Goal: Navigation & Orientation: Find specific page/section

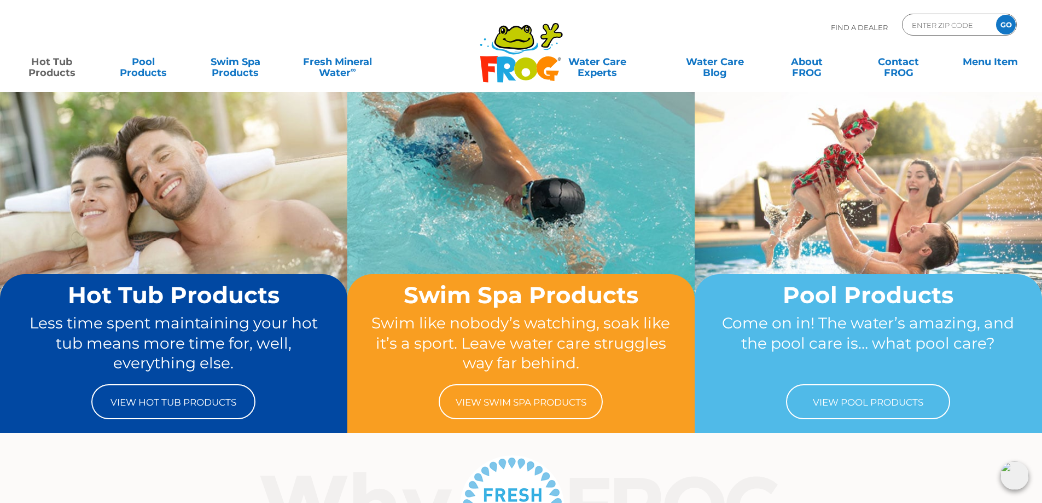
click at [55, 61] on link "Hot Tub Products" at bounding box center [52, 62] width 82 height 22
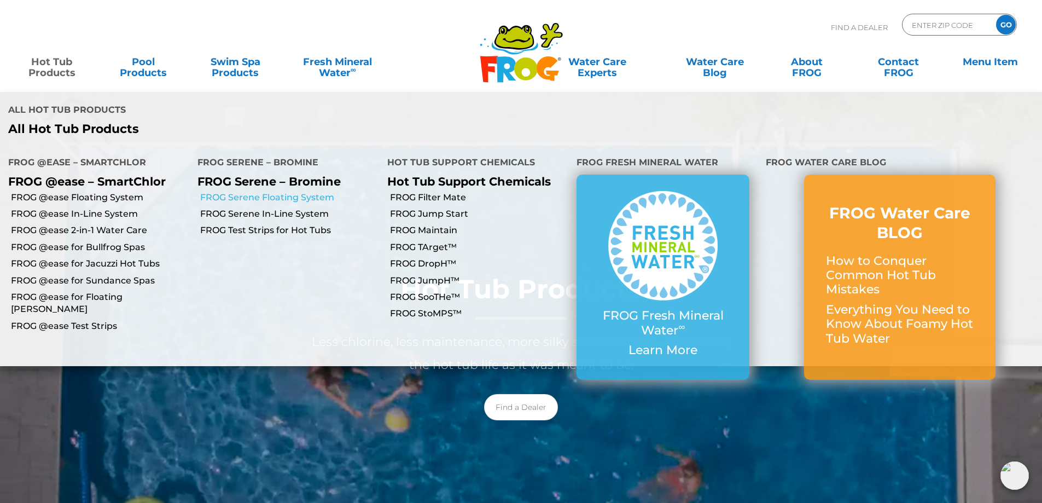
click at [272, 191] on link "FROG Serene Floating System" at bounding box center [289, 197] width 178 height 12
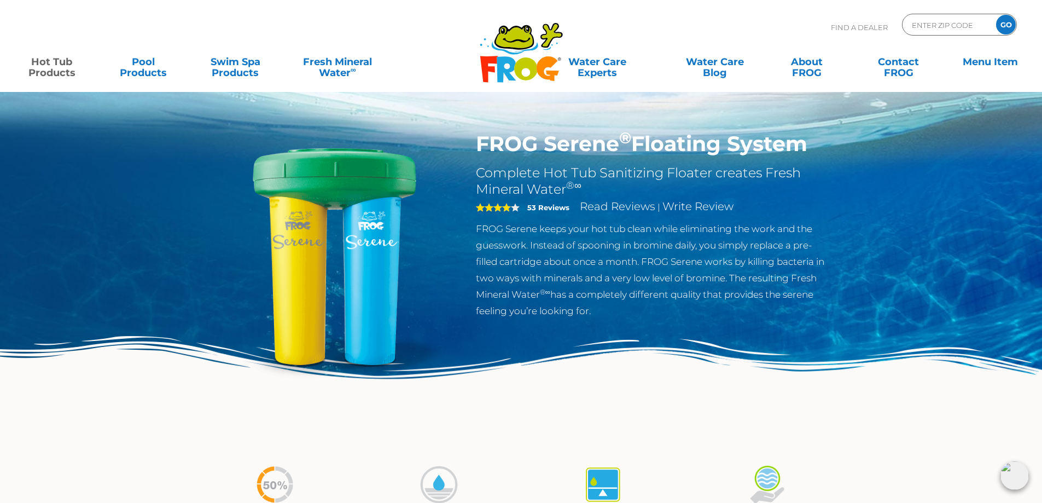
click at [589, 391] on img at bounding box center [521, 393] width 1042 height 114
click at [949, 31] on input "Zip Code Form" at bounding box center [948, 25] width 74 height 16
type input "19510"
click at [1008, 25] on input "GO" at bounding box center [1006, 25] width 20 height 20
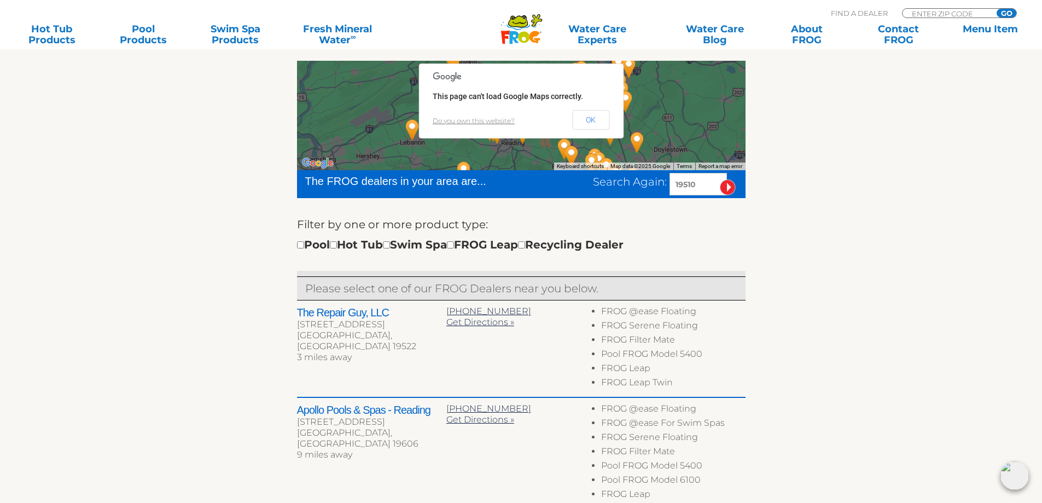
scroll to position [219, 0]
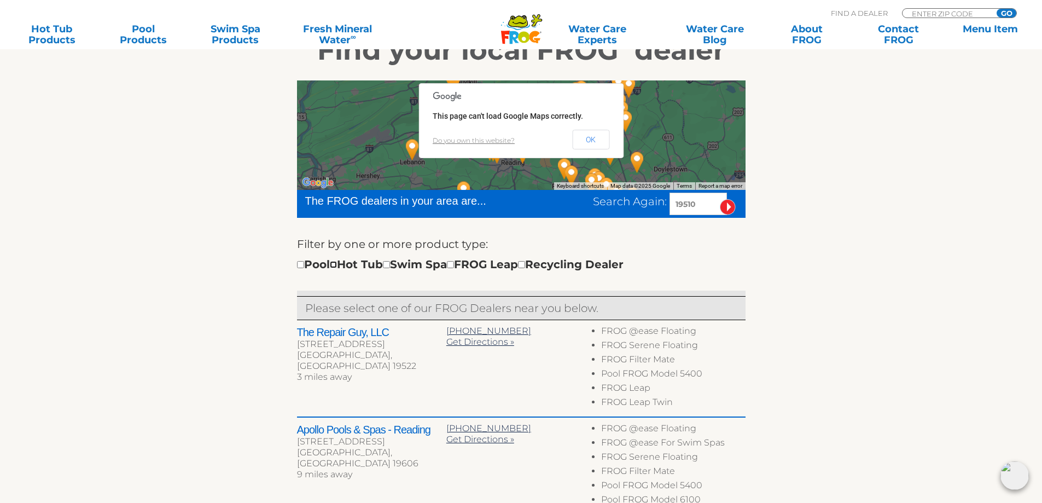
click at [337, 266] on input "checkbox" at bounding box center [333, 264] width 7 height 7
checkbox input "true"
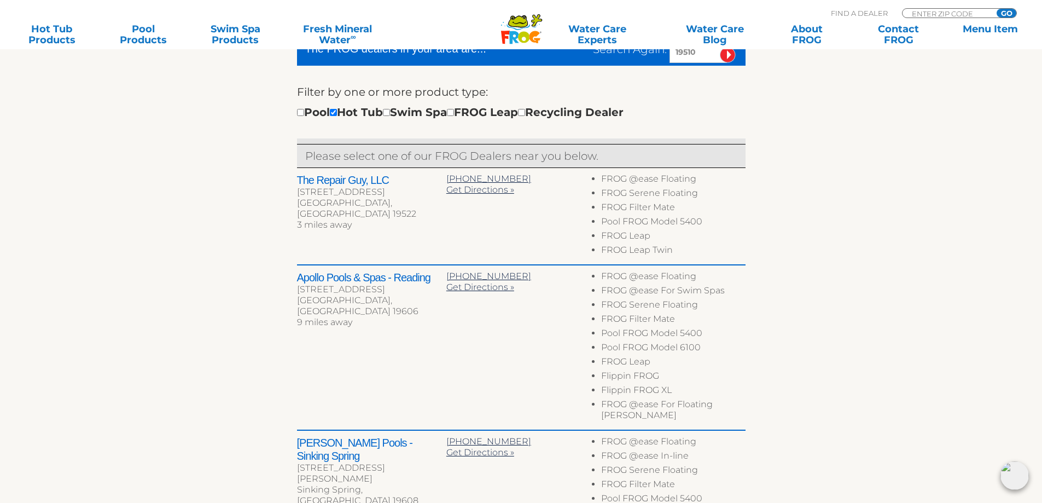
scroll to position [354, 0]
